Goal: Browse casually: Explore the website without a specific task or goal

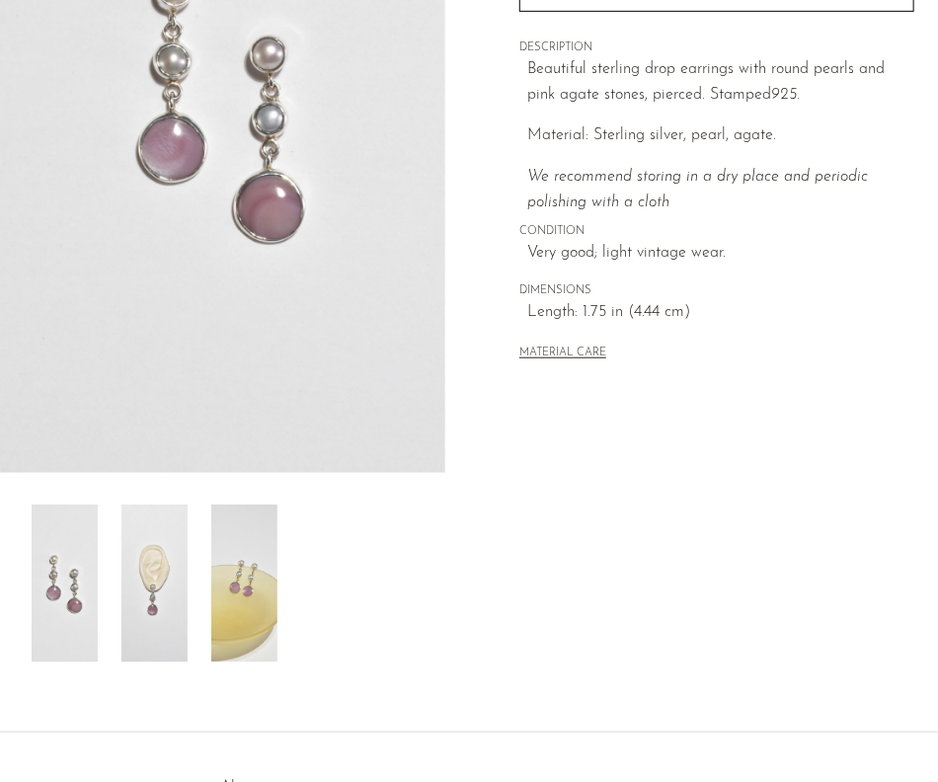
scroll to position [365, 0]
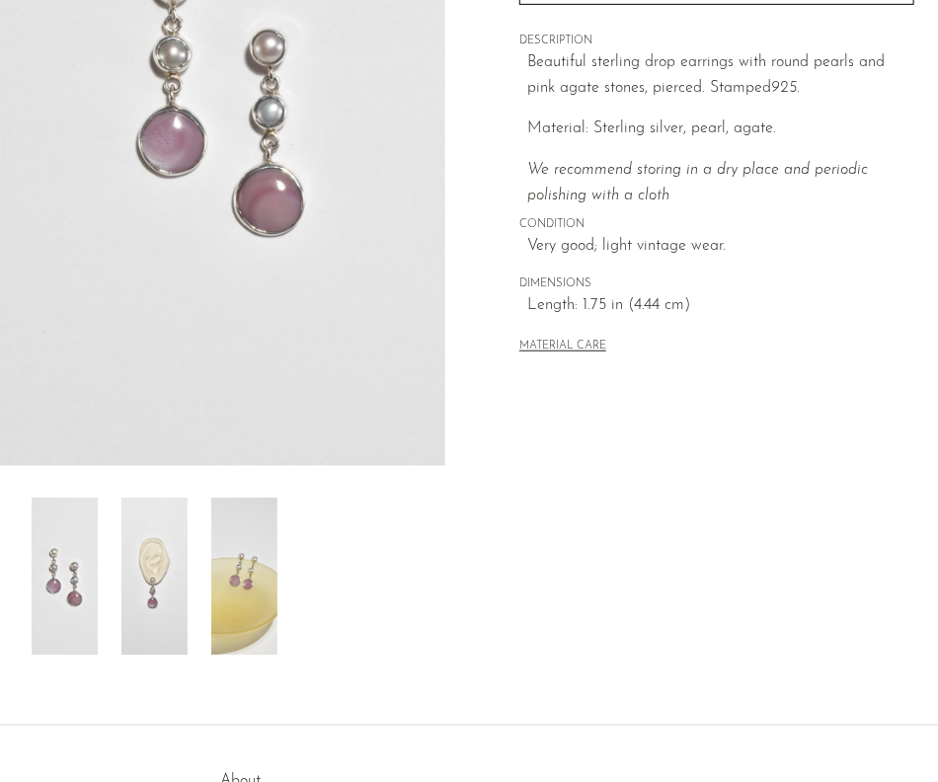
click at [233, 583] on img at bounding box center [244, 577] width 66 height 158
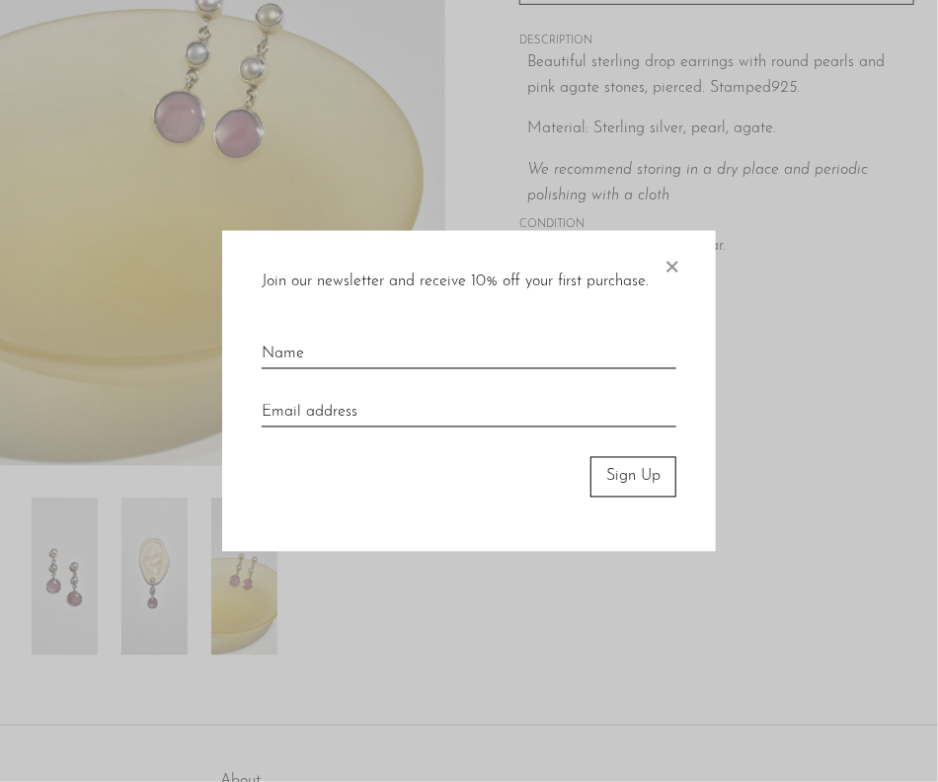
click at [142, 592] on body "Shop Featured New Arrivals Bestsellers" at bounding box center [469, 426] width 938 height 1583
click at [672, 263] on span "×" at bounding box center [672, 262] width 20 height 63
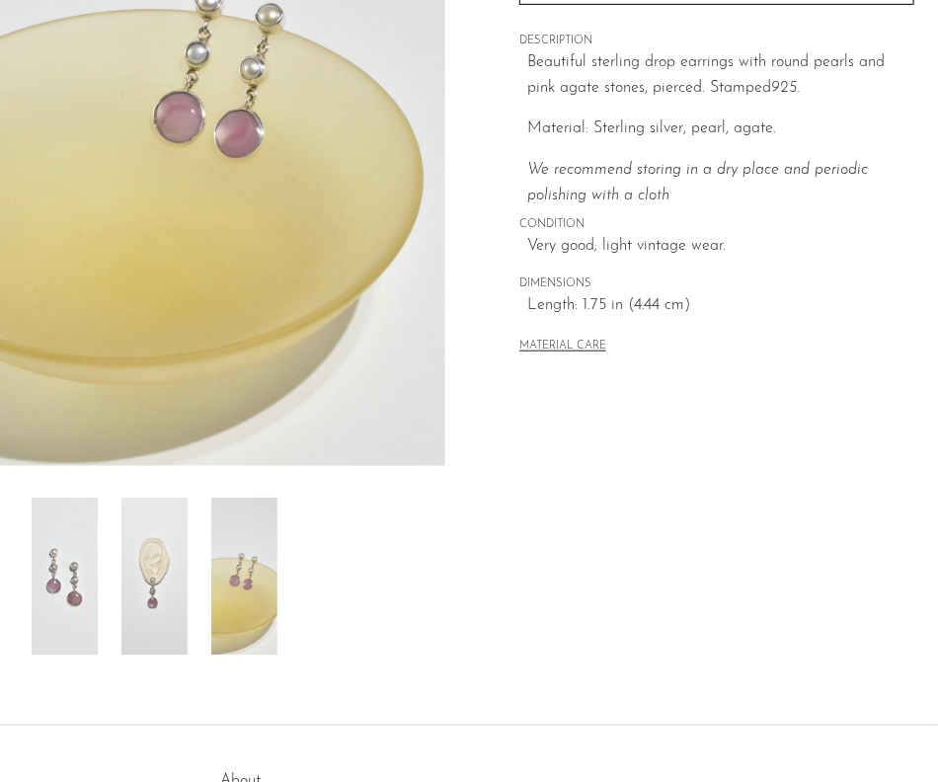
click at [178, 622] on img at bounding box center [154, 577] width 66 height 158
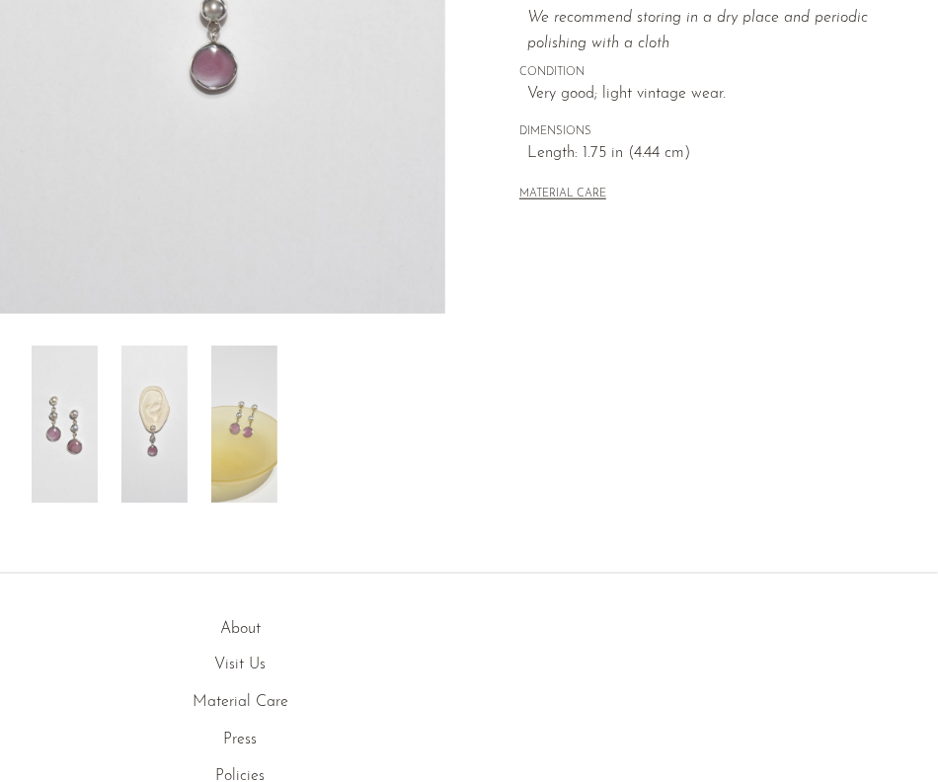
scroll to position [517, 0]
click at [233, 447] on img at bounding box center [244, 425] width 66 height 158
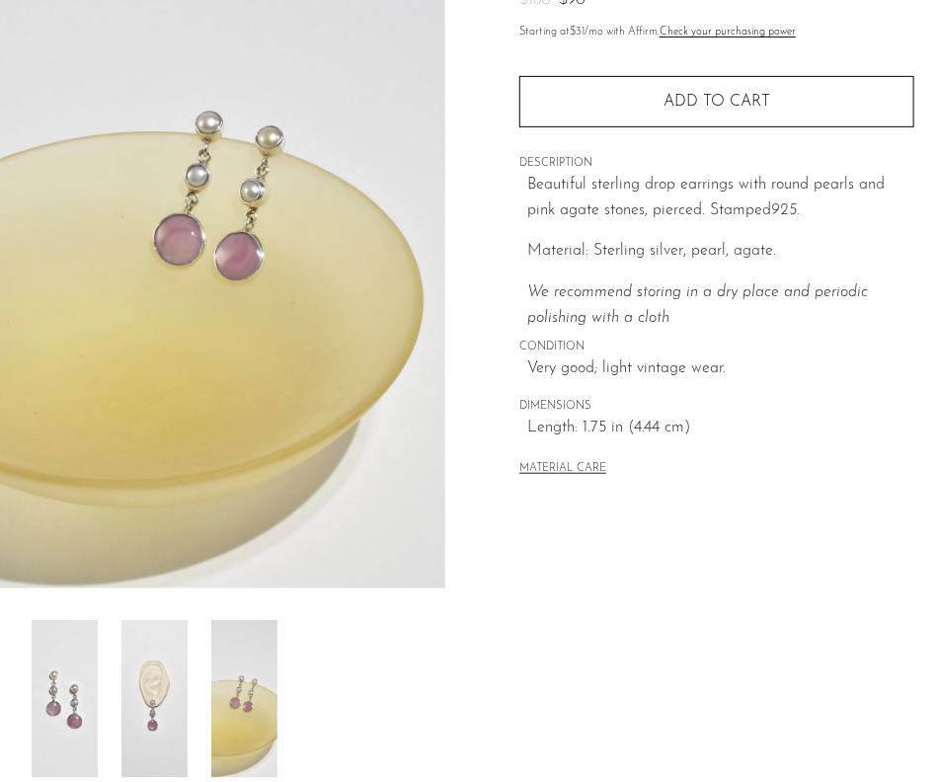
scroll to position [241, 0]
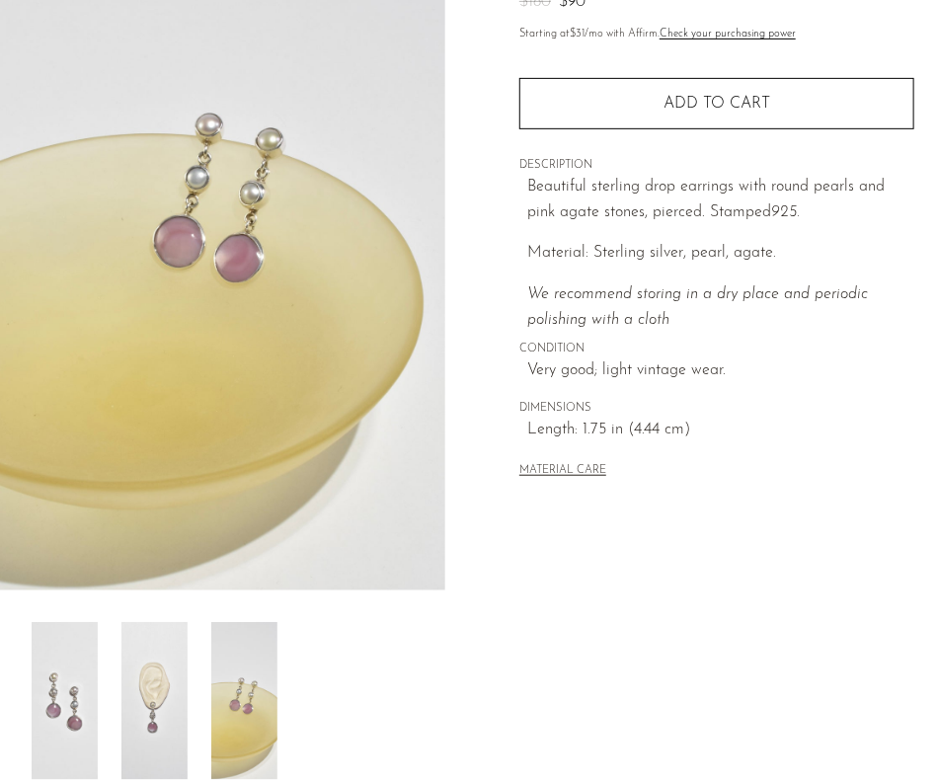
drag, startPoint x: 254, startPoint y: 161, endPoint x: 58, endPoint y: 730, distance: 601.4
click at [58, 730] on img at bounding box center [65, 701] width 66 height 158
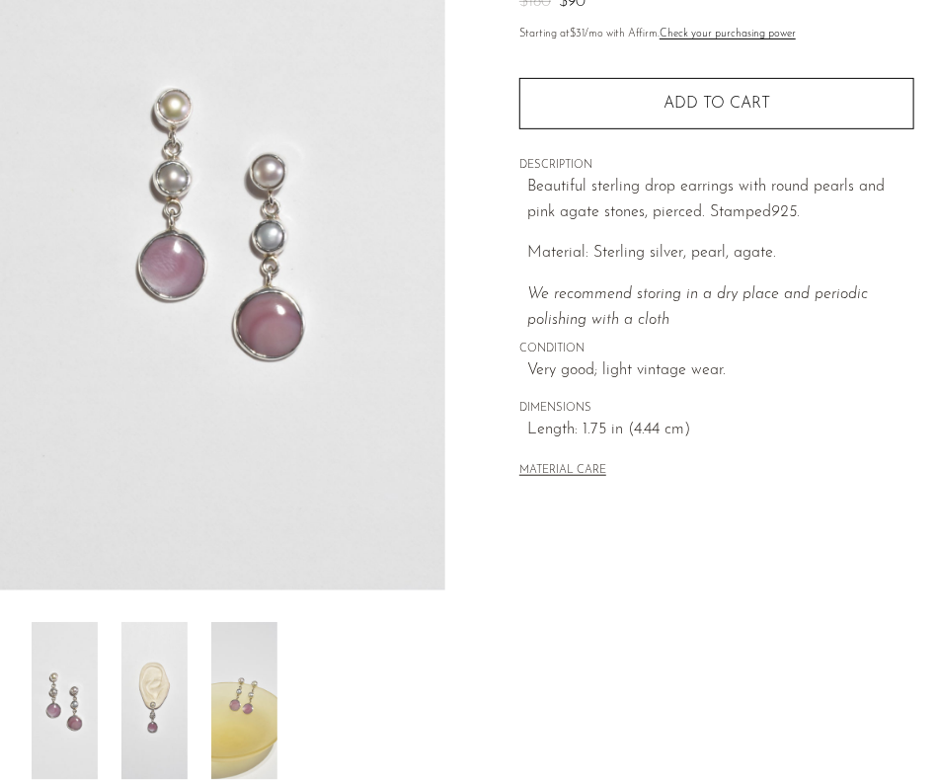
click at [179, 496] on img at bounding box center [222, 220] width 445 height 741
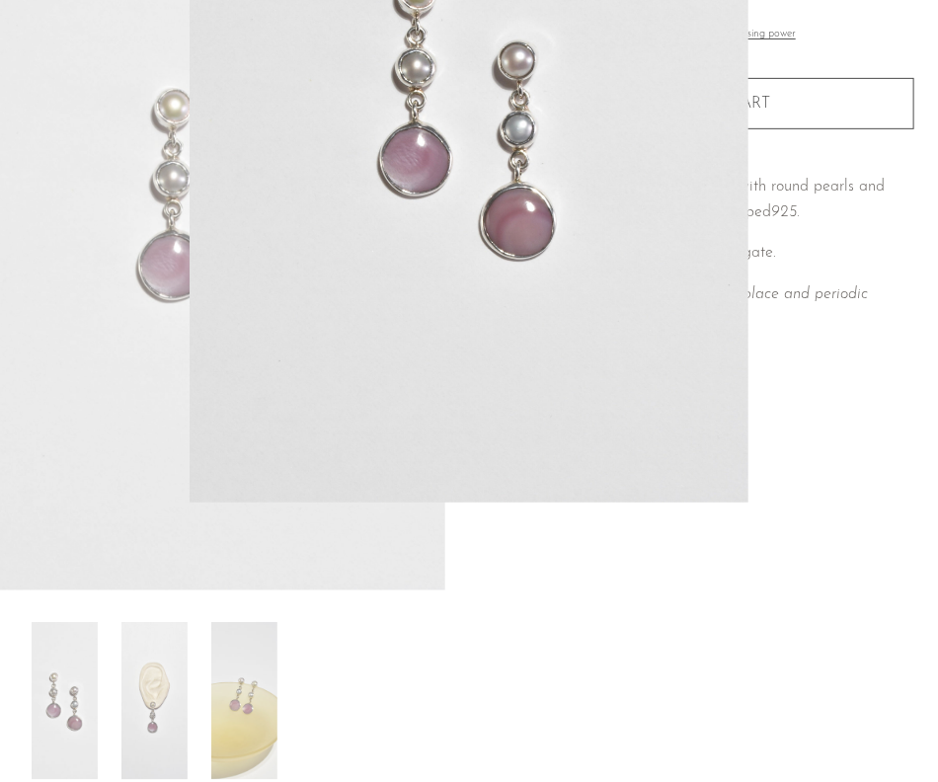
drag, startPoint x: 408, startPoint y: 233, endPoint x: 579, endPoint y: -92, distance: 367.0
click at [579, 0] on html "Shop Featured New Arrivals Bestsellers" at bounding box center [469, 150] width 938 height 782
